Goal: Task Accomplishment & Management: Complete application form

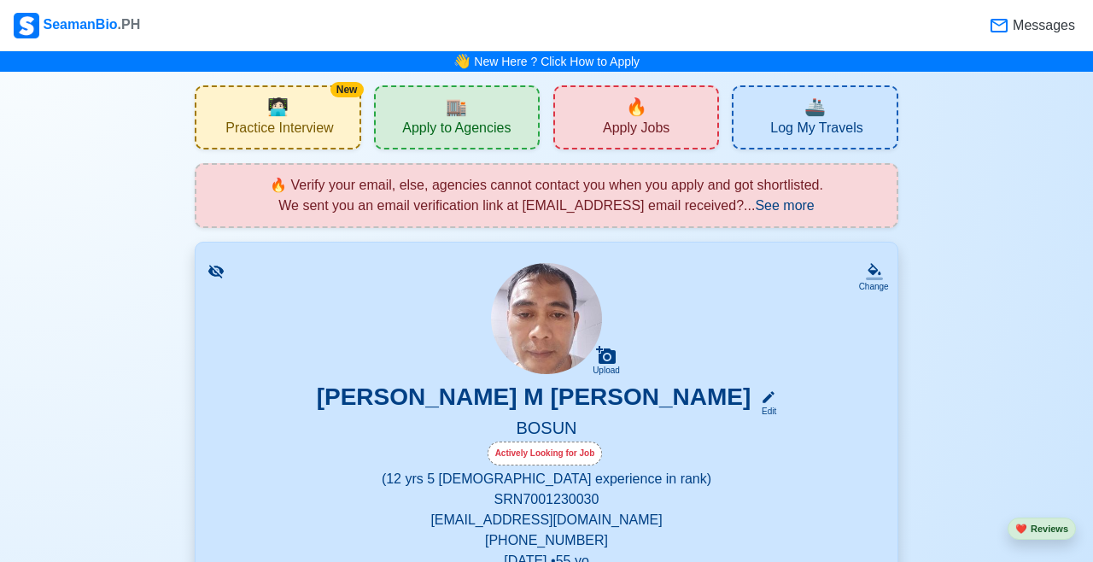
click at [647, 120] on span "Apply Jobs" at bounding box center [636, 130] width 67 height 21
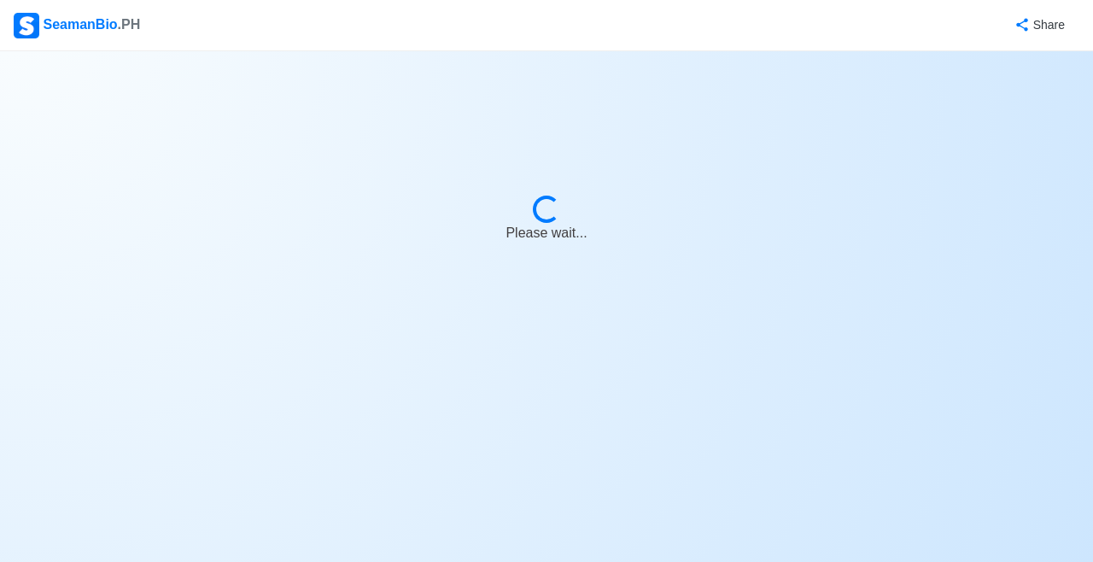
select select "Bosun"
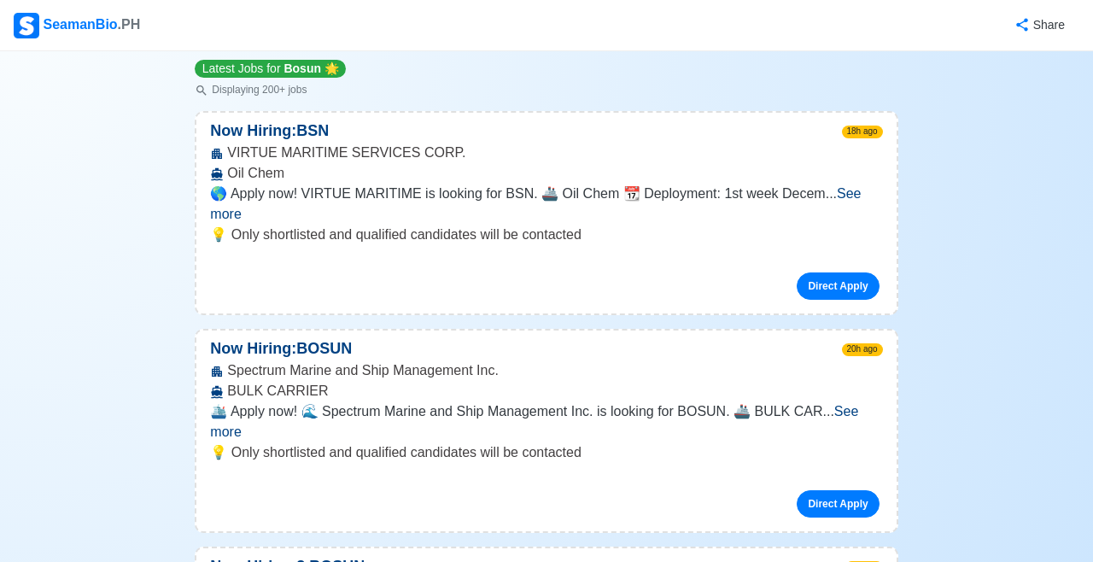
scroll to position [208, 0]
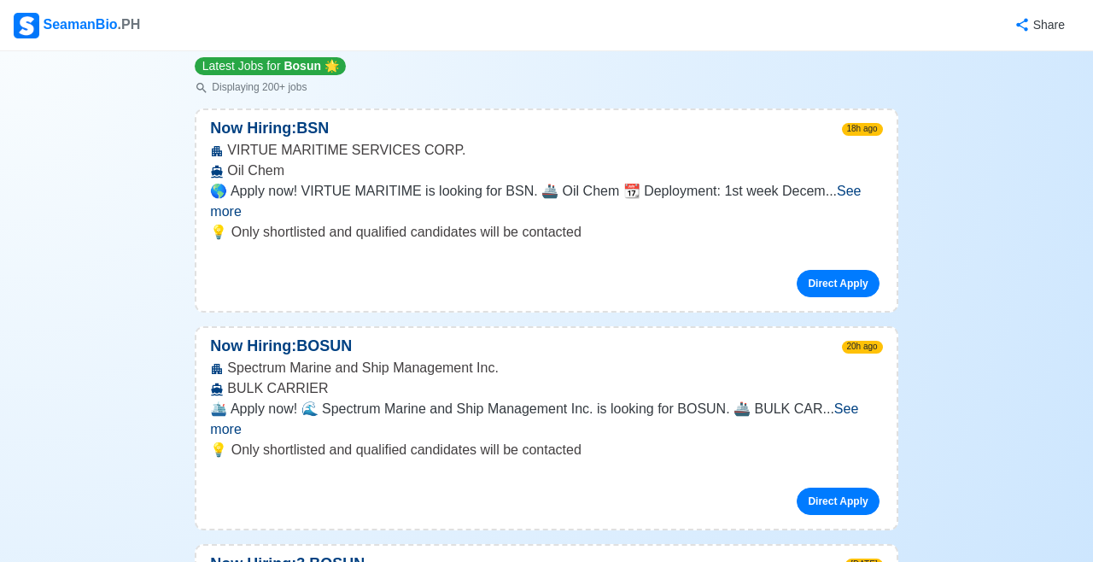
click at [853, 401] on span "See more" at bounding box center [534, 418] width 648 height 35
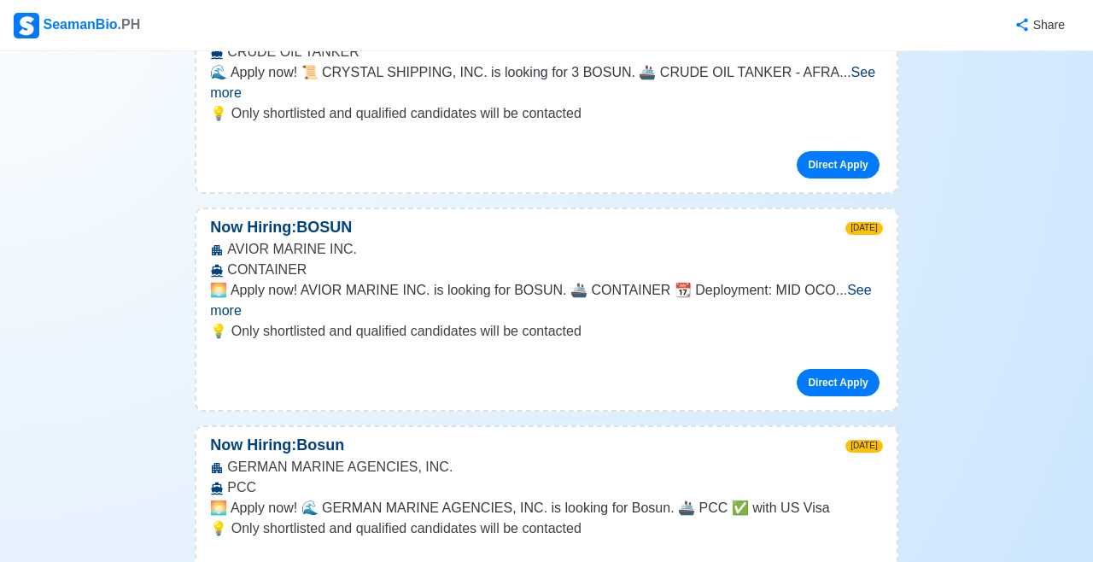
scroll to position [912, 0]
